Goal: Obtain resource: Download file/media

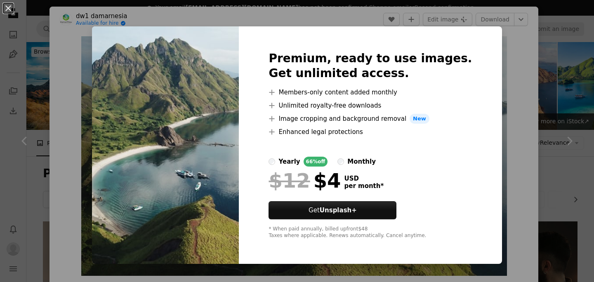
scroll to position [664, 0]
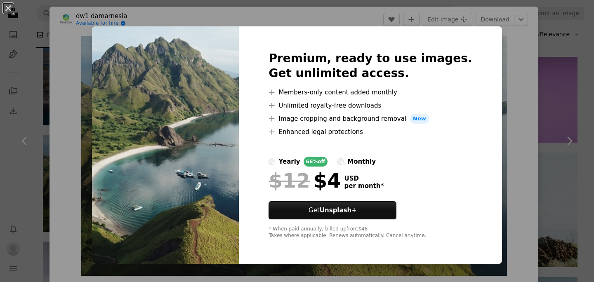
click at [558, 111] on div "An X shape Premium, ready to use images. Get unlimited access. A plus sign Memb…" at bounding box center [297, 141] width 594 height 282
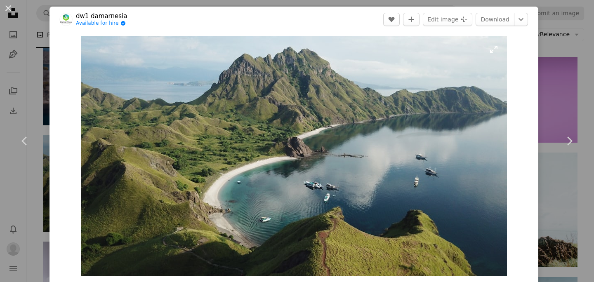
click at [150, 173] on img "Zoom in on this image" at bounding box center [294, 156] width 426 height 240
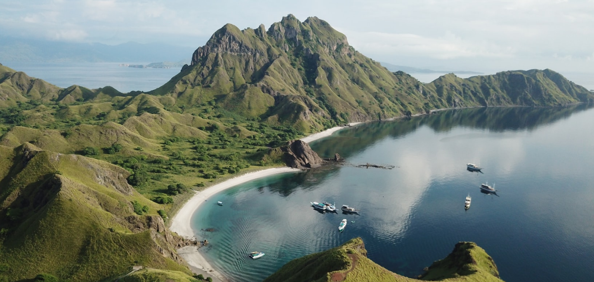
scroll to position [23, 0]
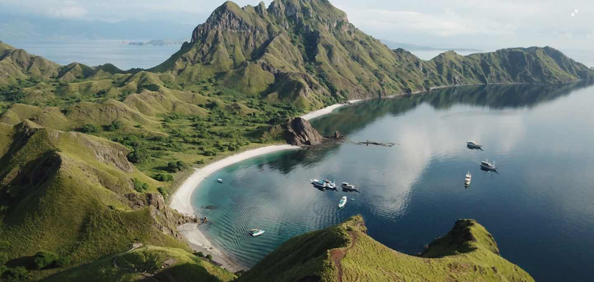
click at [563, 132] on img "Zoom out on this image" at bounding box center [297, 144] width 595 height 334
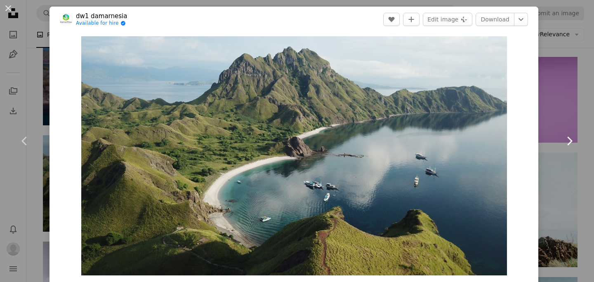
click at [563, 143] on icon "Chevron right" at bounding box center [569, 140] width 13 height 13
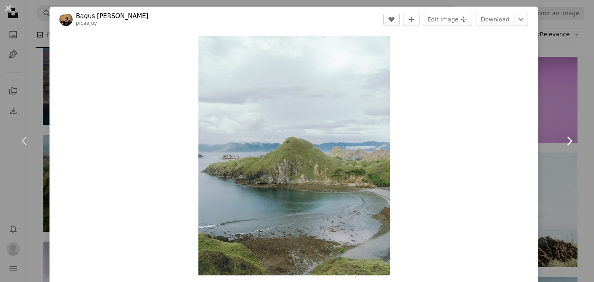
click at [563, 143] on icon "Chevron right" at bounding box center [569, 140] width 13 height 13
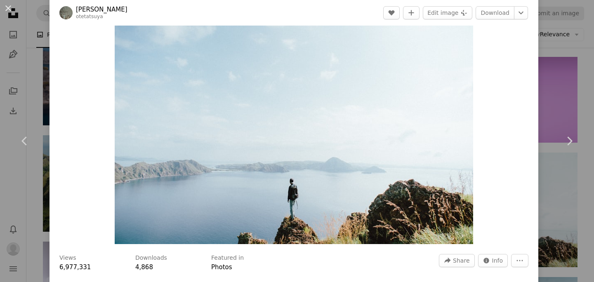
scroll to position [142, 0]
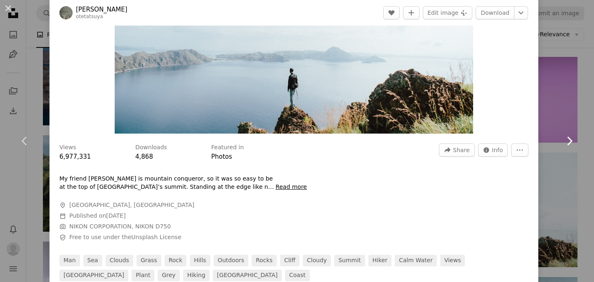
click at [555, 139] on link "Chevron right" at bounding box center [568, 140] width 49 height 79
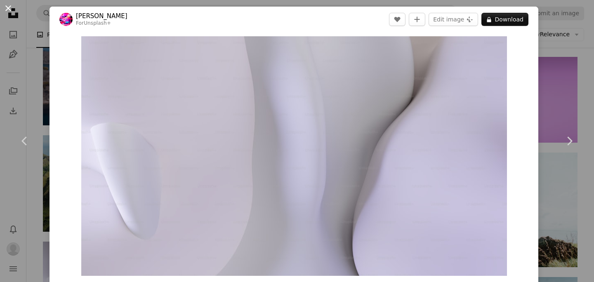
click at [9, 8] on button "An X shape" at bounding box center [8, 8] width 10 height 10
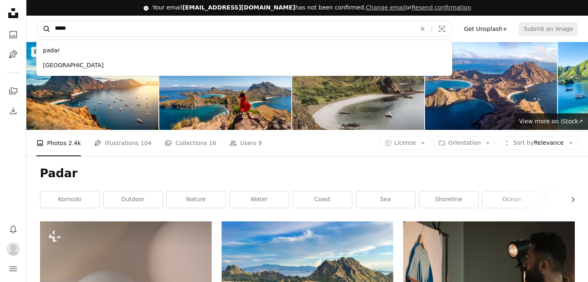
drag, startPoint x: 75, startPoint y: 31, endPoint x: 43, endPoint y: 30, distance: 31.8
click at [43, 30] on form "A magnifying glass ***** padar padar island An X shape Visual search" at bounding box center [244, 29] width 416 height 16
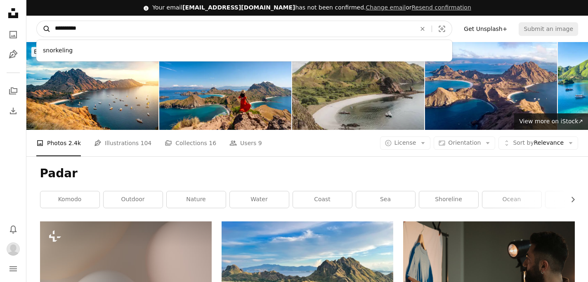
type input "**********"
click at [37, 21] on button "A magnifying glass" at bounding box center [44, 29] width 14 height 16
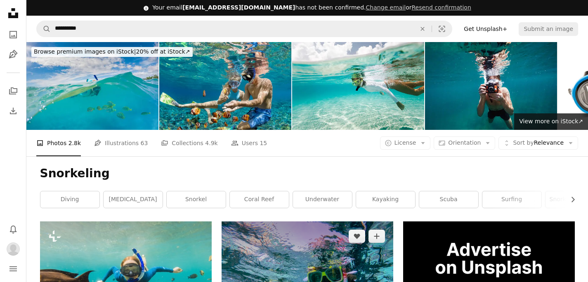
scroll to position [151, 0]
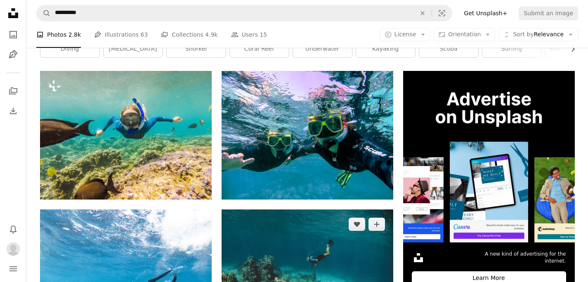
click at [349, 210] on img at bounding box center [307, 274] width 172 height 129
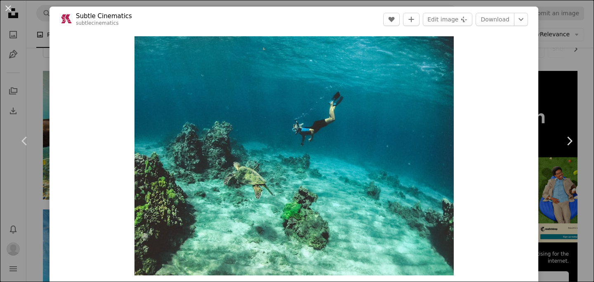
click at [558, 65] on div "An X shape Chevron left Chevron right Subtle Cinematics subtlecinematics A hear…" at bounding box center [297, 141] width 594 height 282
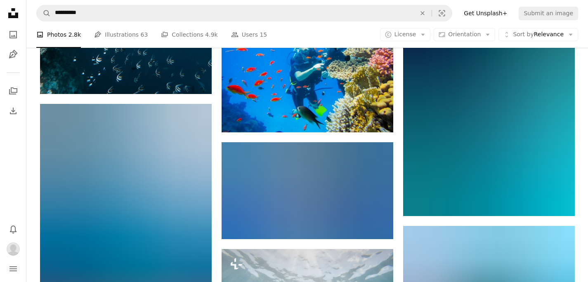
scroll to position [619, 0]
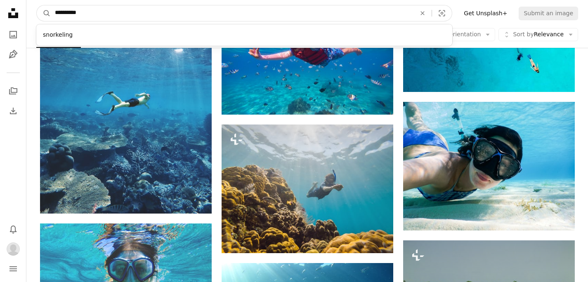
drag, startPoint x: 181, startPoint y: 14, endPoint x: 54, endPoint y: 12, distance: 127.0
click at [54, 12] on input "**********" at bounding box center [232, 13] width 363 height 16
type input "**********"
click at [37, 5] on button "A magnifying glass" at bounding box center [44, 13] width 14 height 16
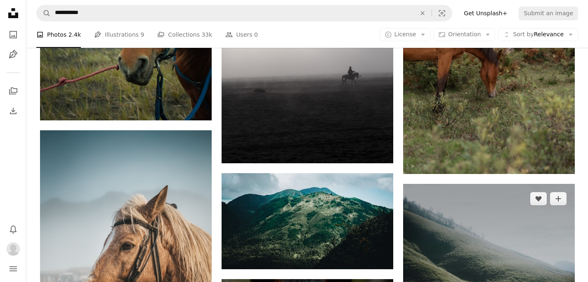
scroll to position [1060, 0]
